Goal: Check status

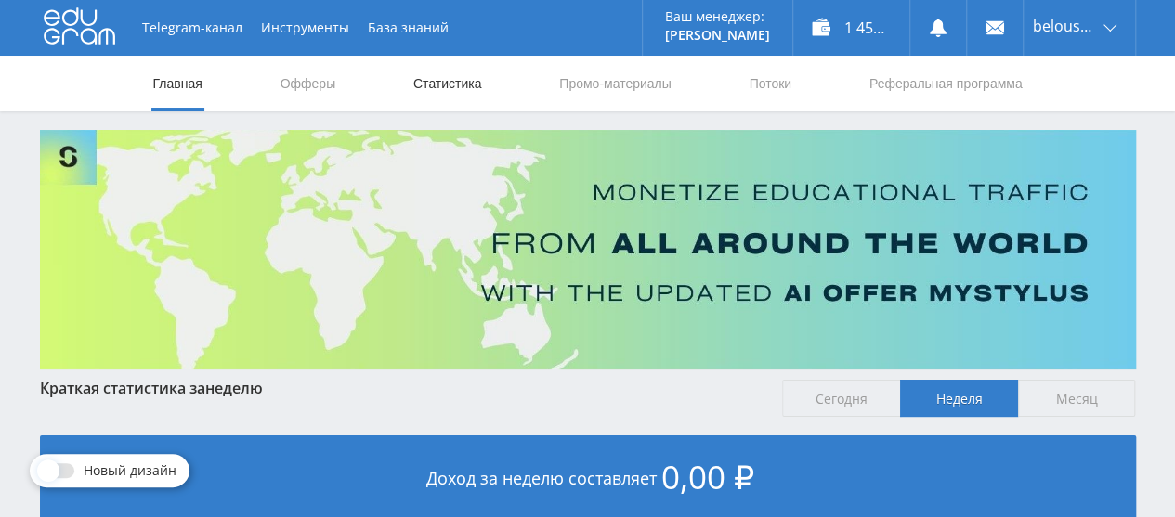
click at [421, 72] on link "Статистика" at bounding box center [447, 84] width 72 height 56
click at [440, 102] on link "Статистика" at bounding box center [447, 84] width 72 height 56
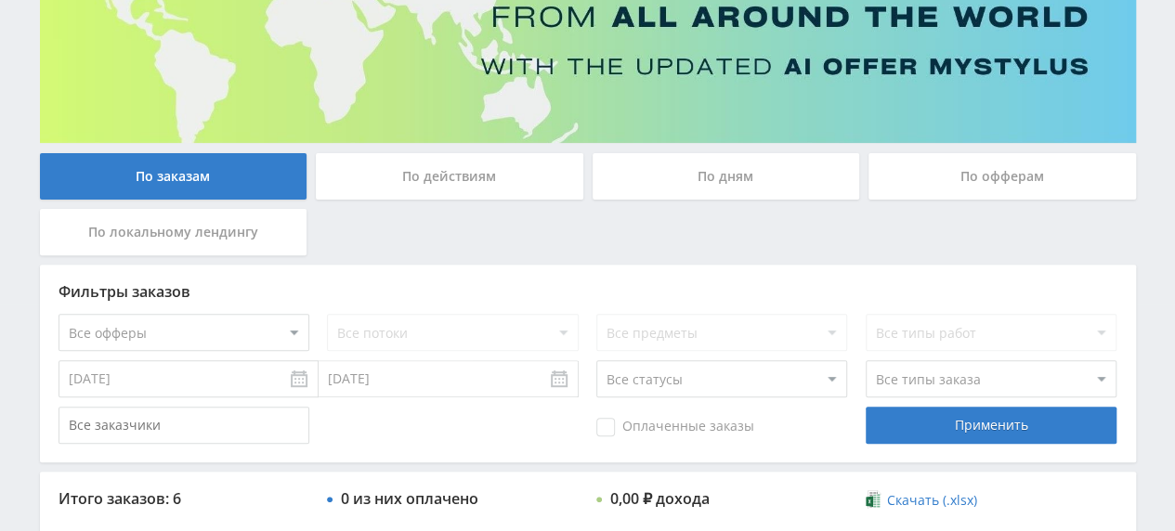
scroll to position [46, 0]
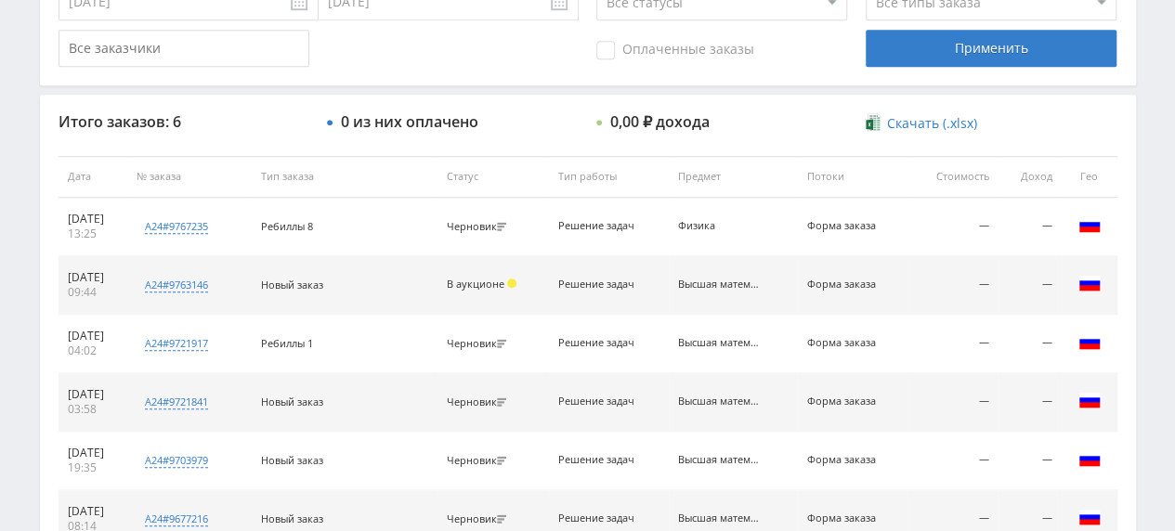
scroll to position [46, 0]
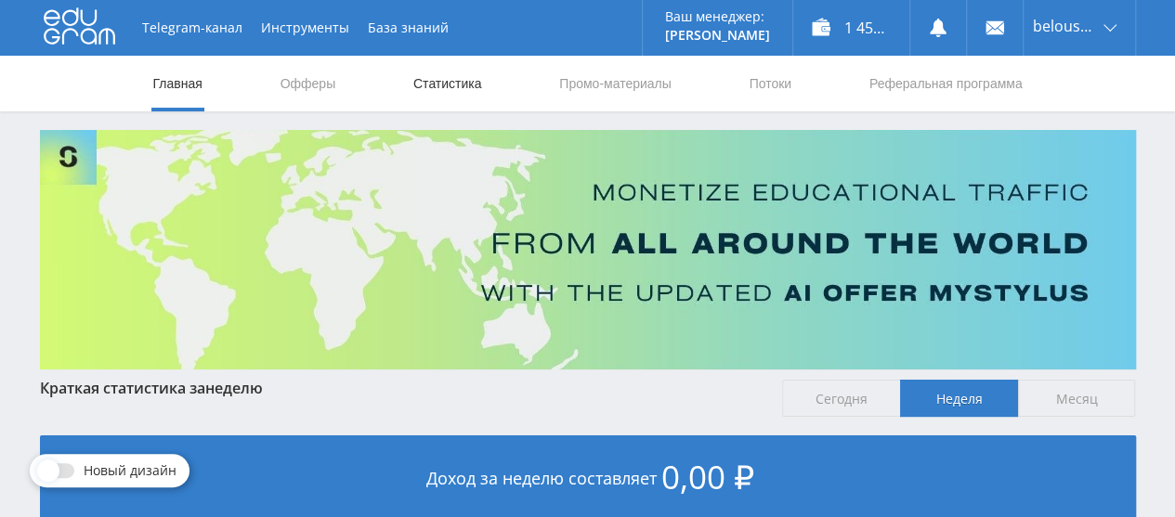
click at [427, 85] on link "Статистика" at bounding box center [447, 84] width 72 height 56
